Goal: Information Seeking & Learning: Learn about a topic

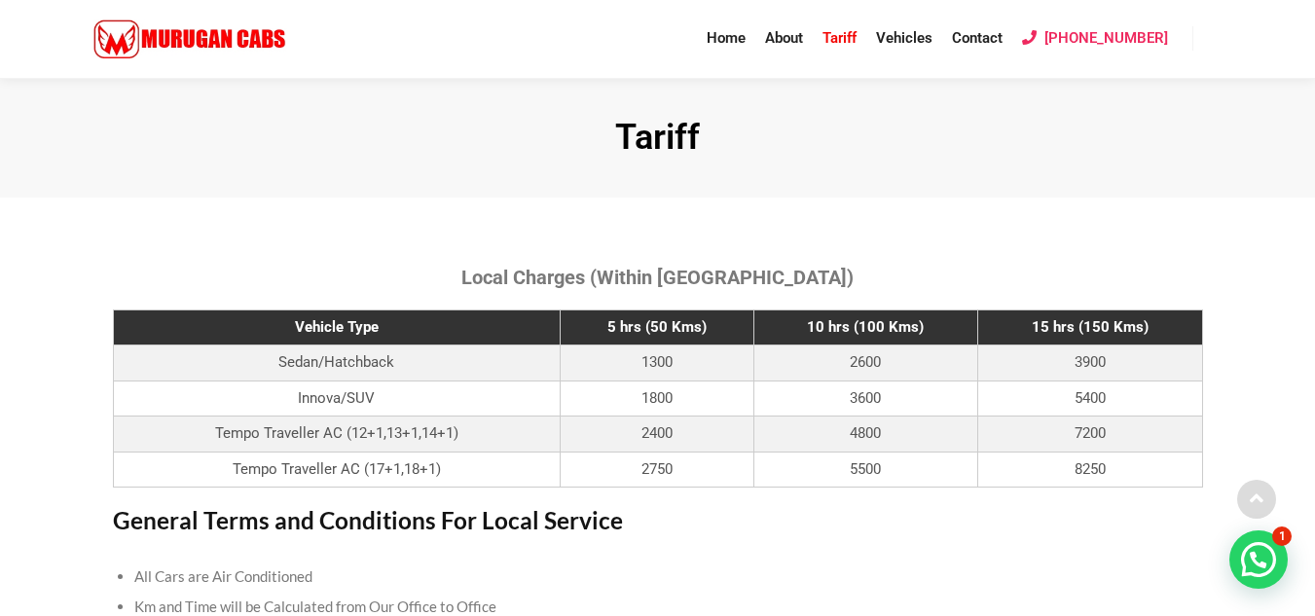
scroll to position [124, 0]
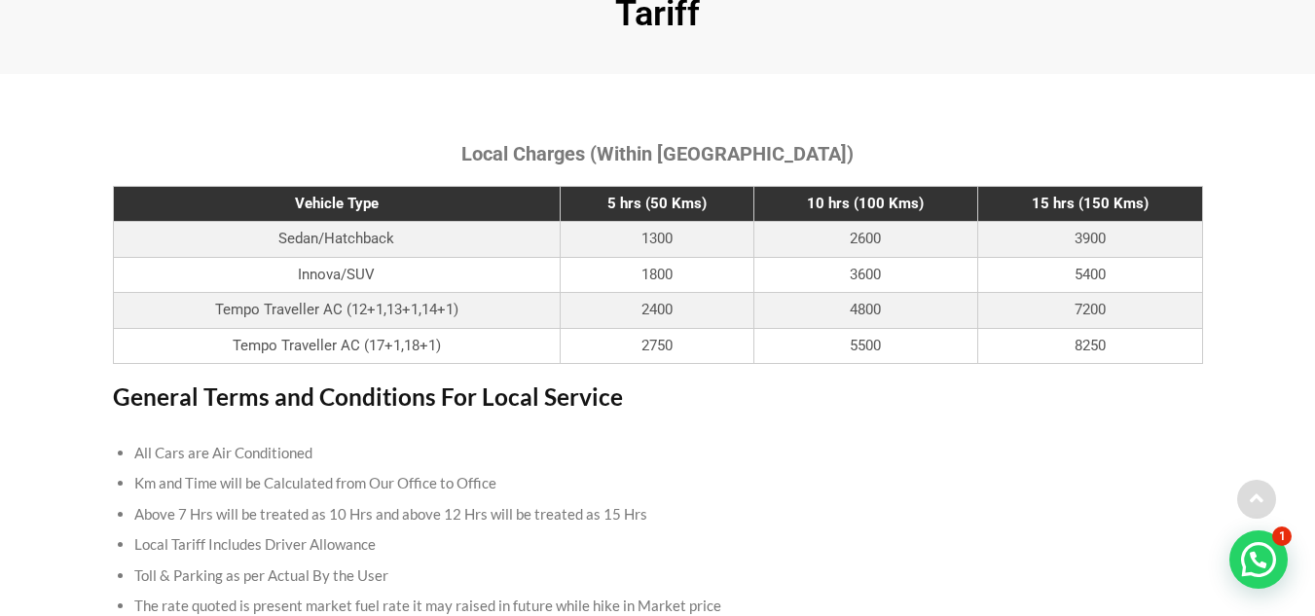
click at [928, 306] on td "4800" at bounding box center [866, 311] width 224 height 36
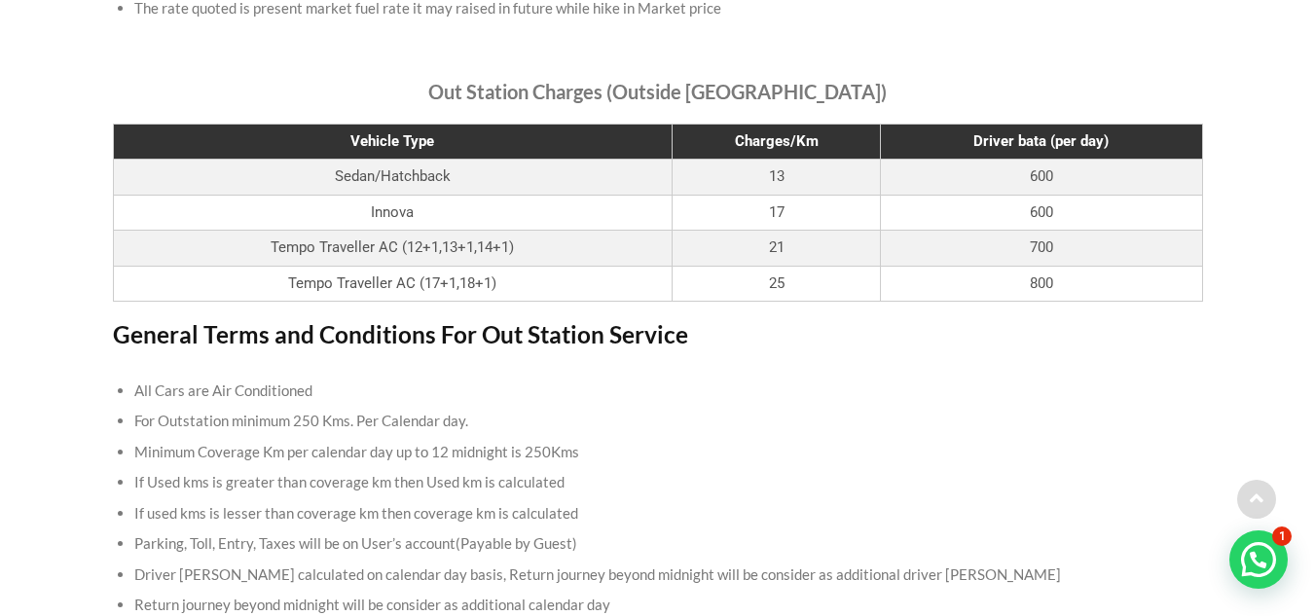
scroll to position [724, 0]
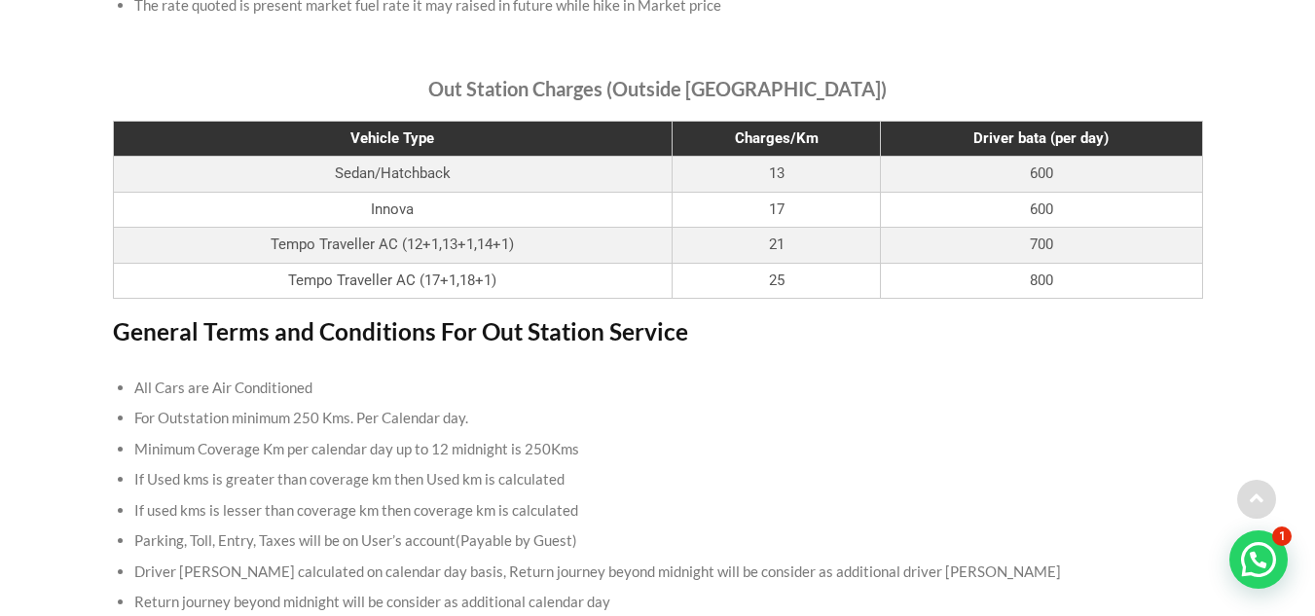
click at [397, 212] on td "Innova" at bounding box center [393, 210] width 560 height 36
click at [347, 255] on td "Tempo Traveller AC (12+1,13+1,14+1)" at bounding box center [393, 246] width 560 height 36
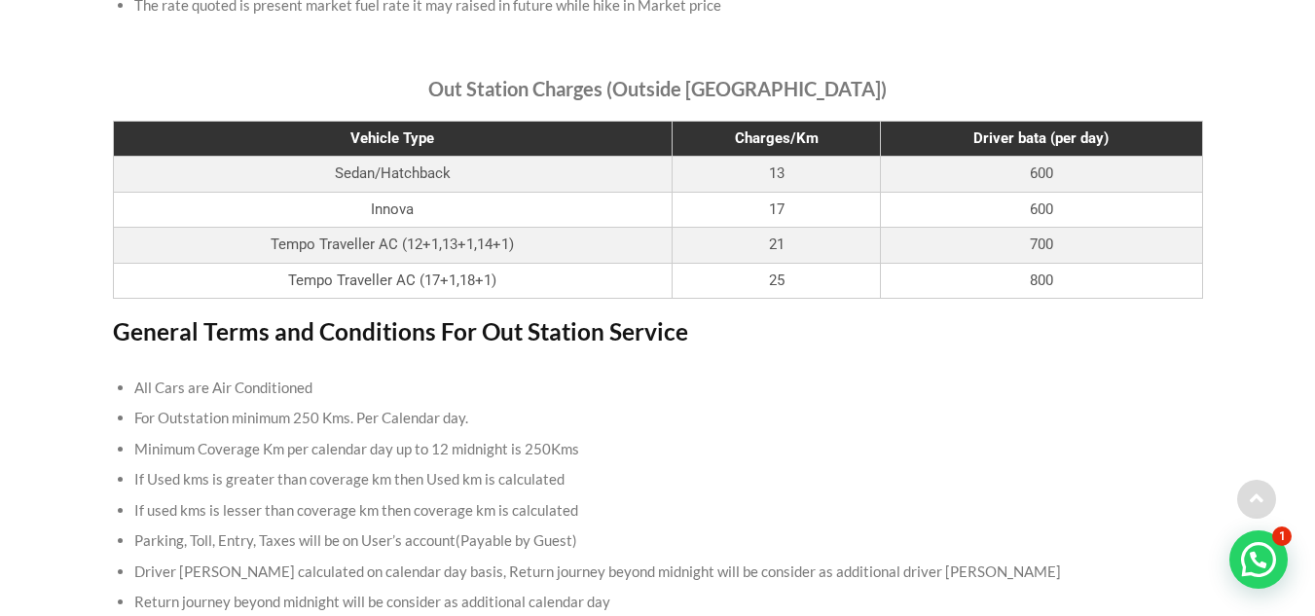
click at [504, 320] on h3 "General Terms and Conditions For Out Station Service" at bounding box center [658, 331] width 1090 height 27
